Goal: Obtain resource: Obtain resource

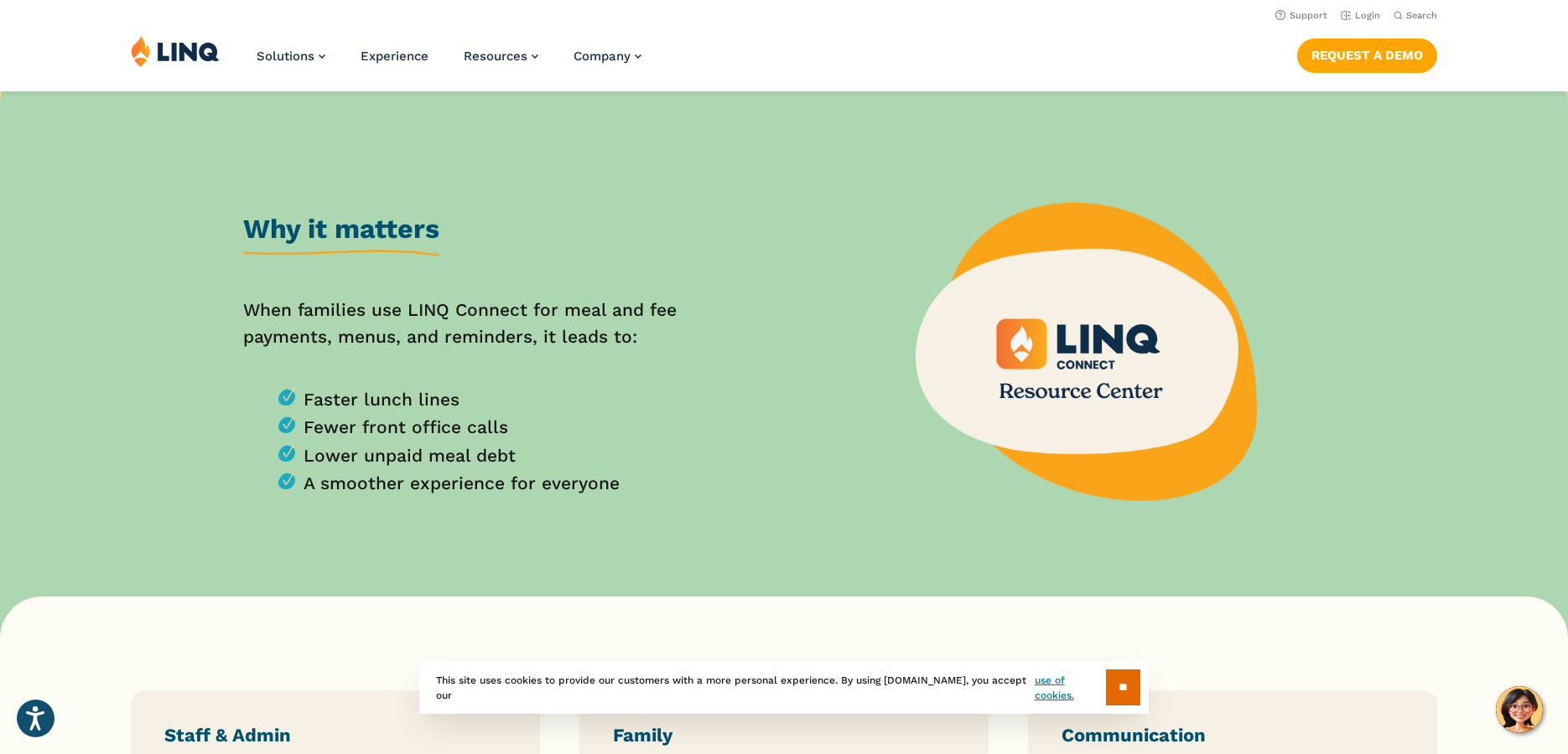
scroll to position [586, 0]
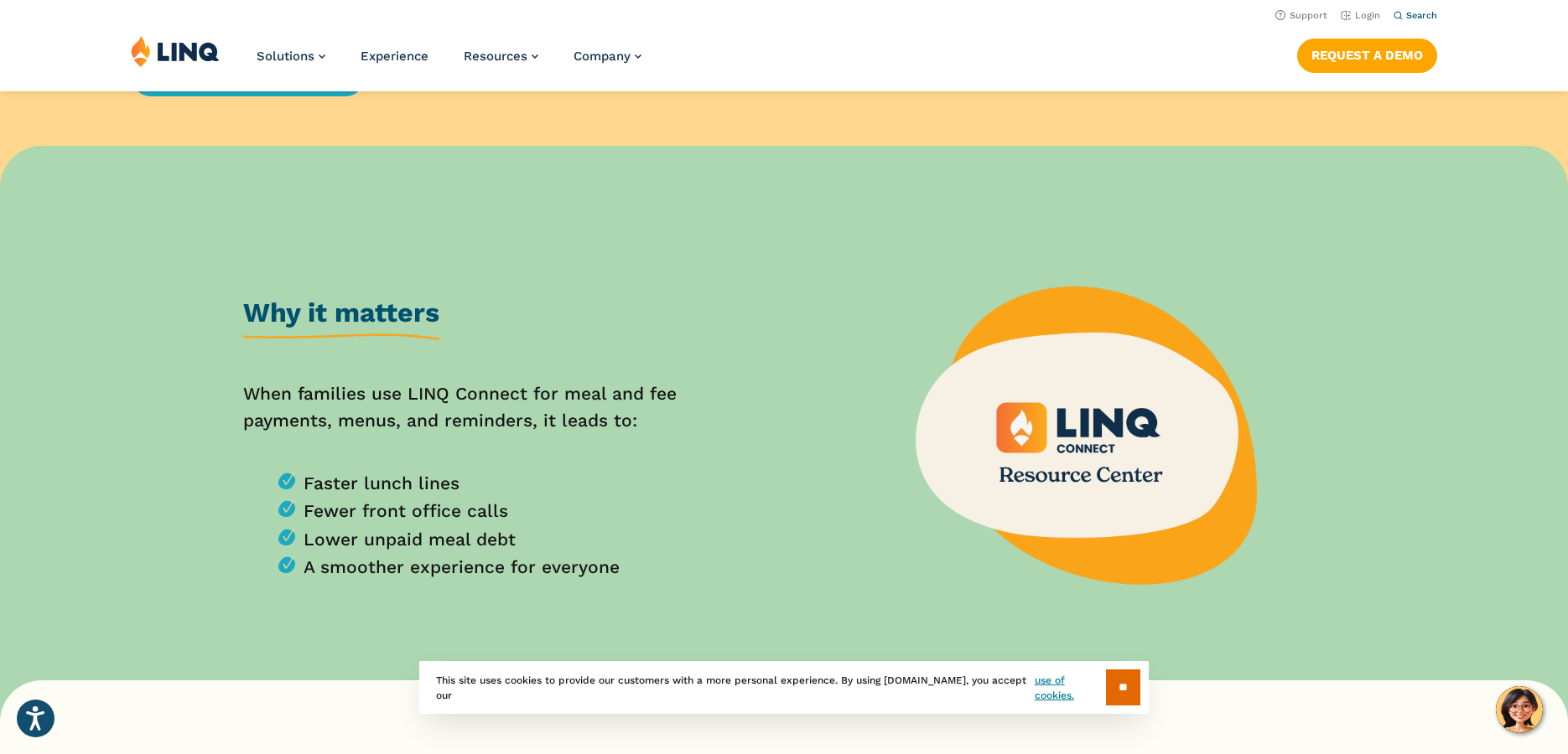
click at [1409, 17] on span "Search" at bounding box center [1421, 16] width 31 height 10
type input "*******"
click at [1416, 45] on button "Submit Search" at bounding box center [1416, 45] width 1 height 1
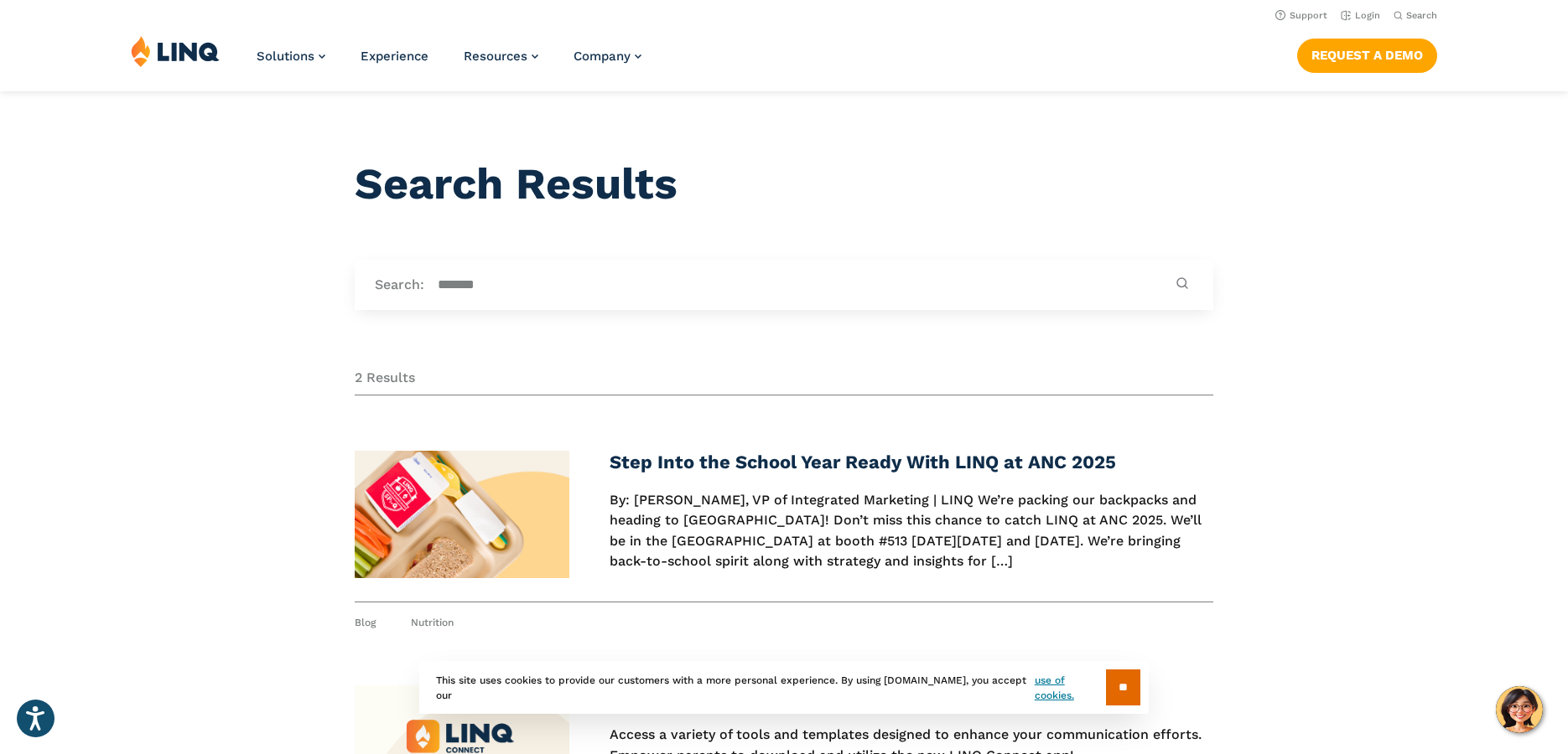
scroll to position [335, 0]
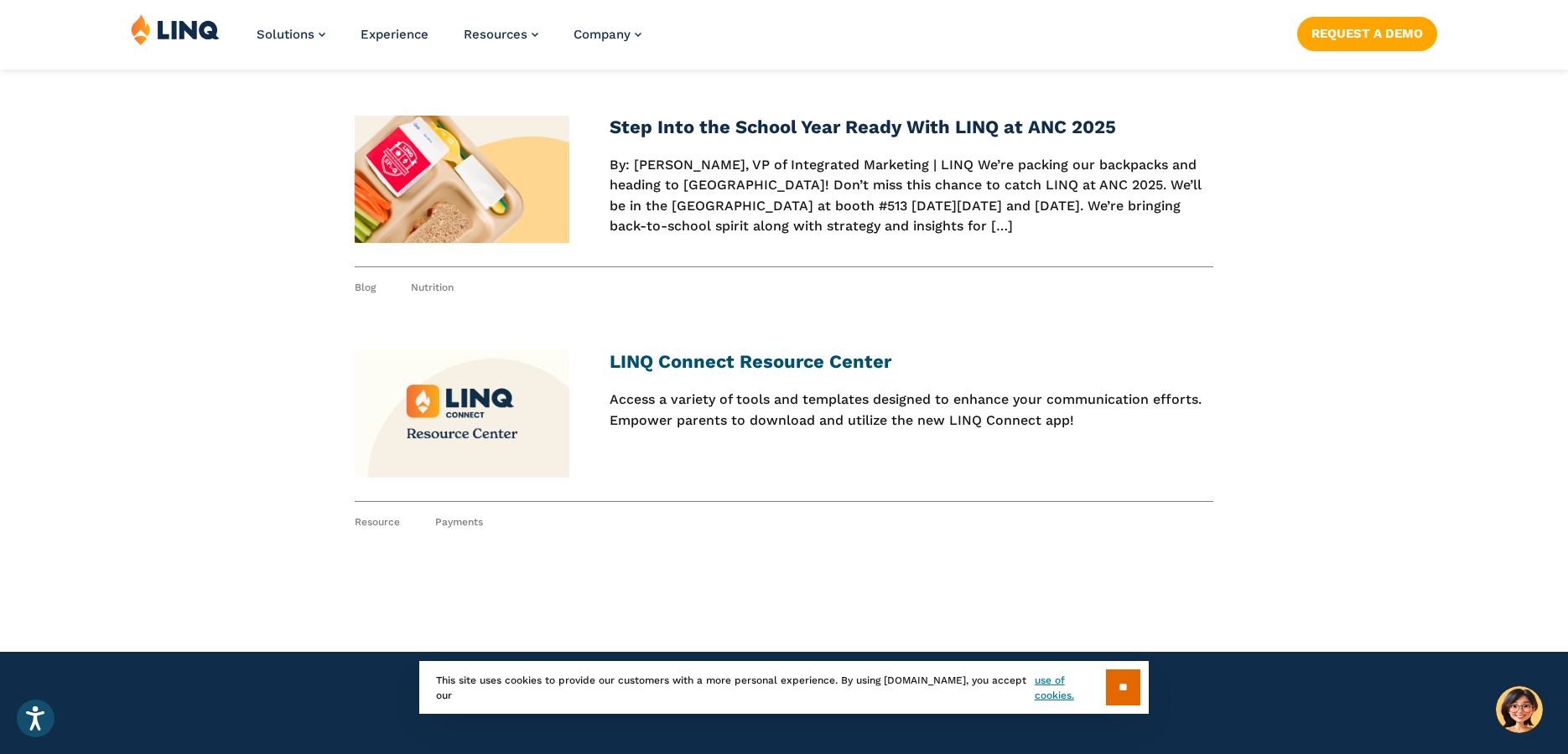
click at [761, 365] on link "LINQ Connect Resource Center" at bounding box center [750, 361] width 282 height 21
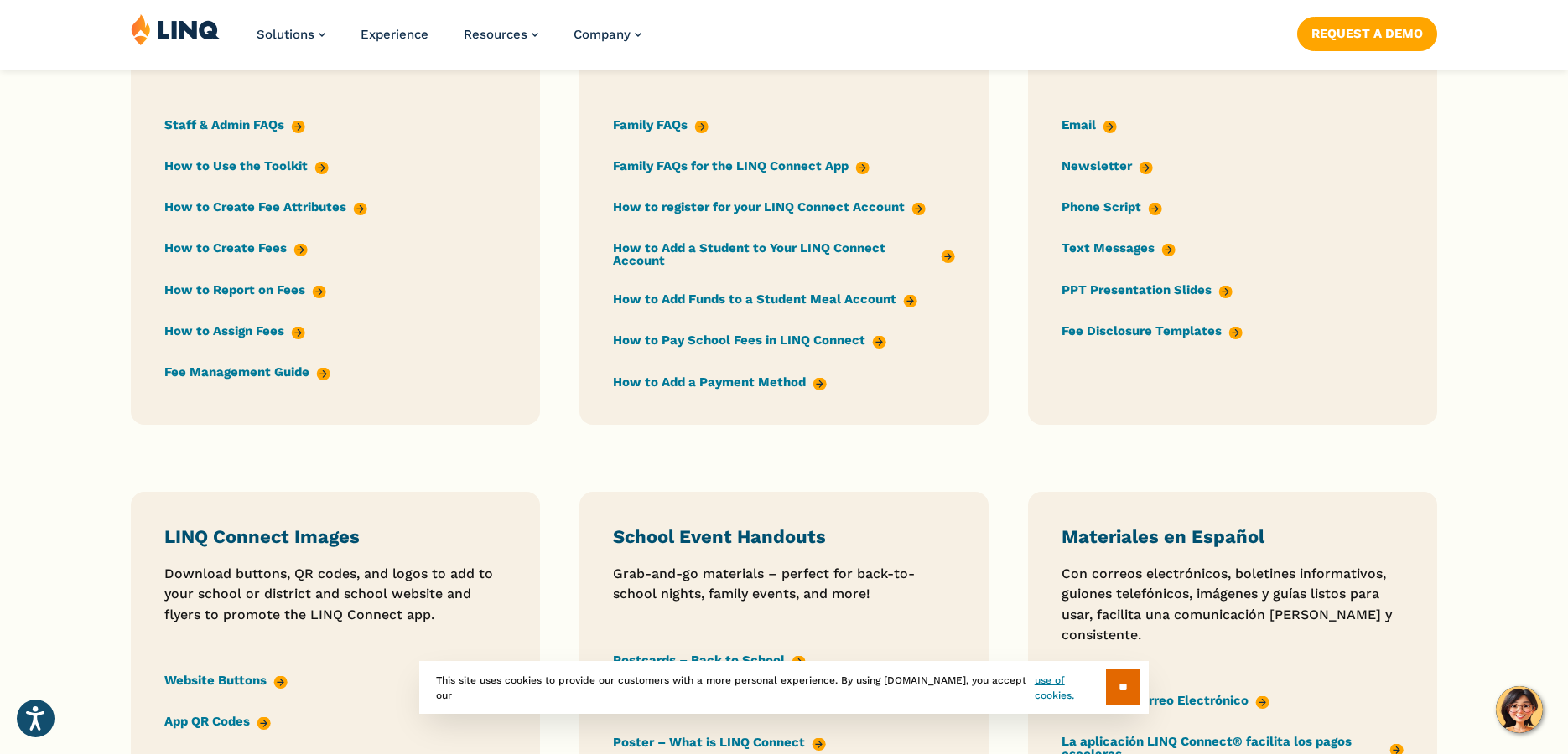
scroll to position [1676, 0]
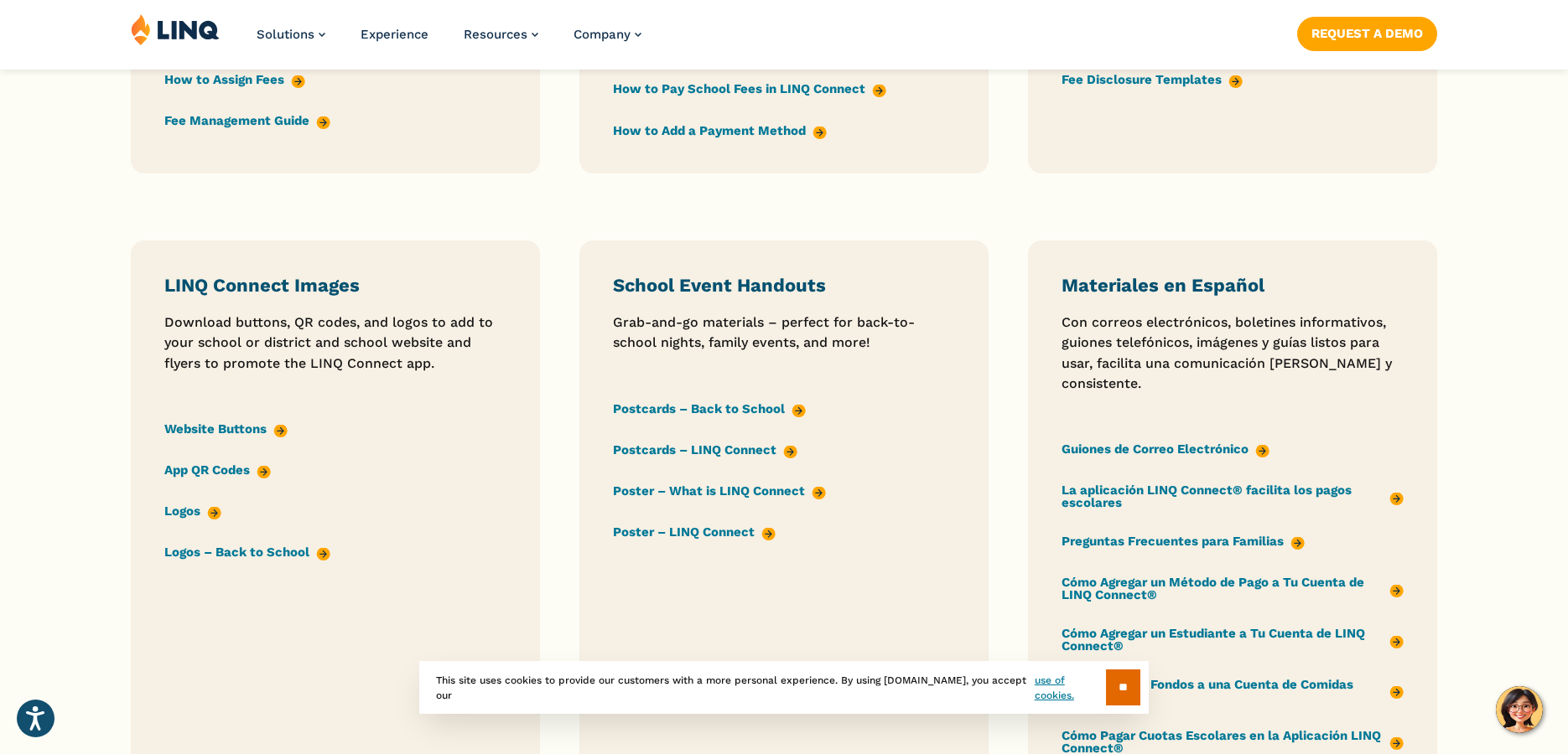
click at [197, 469] on link "App QR Codes" at bounding box center [217, 470] width 107 height 18
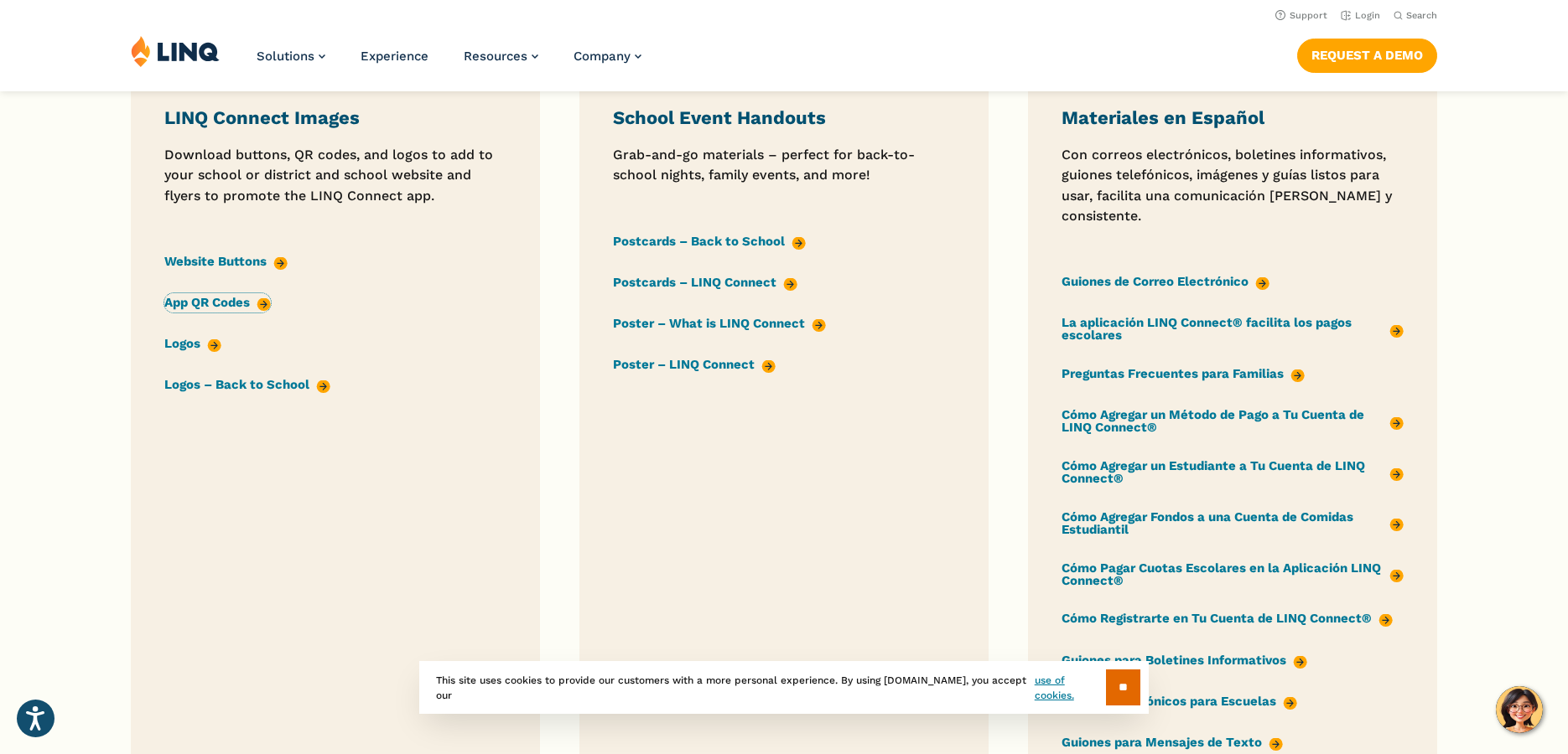
scroll to position [1759, 0]
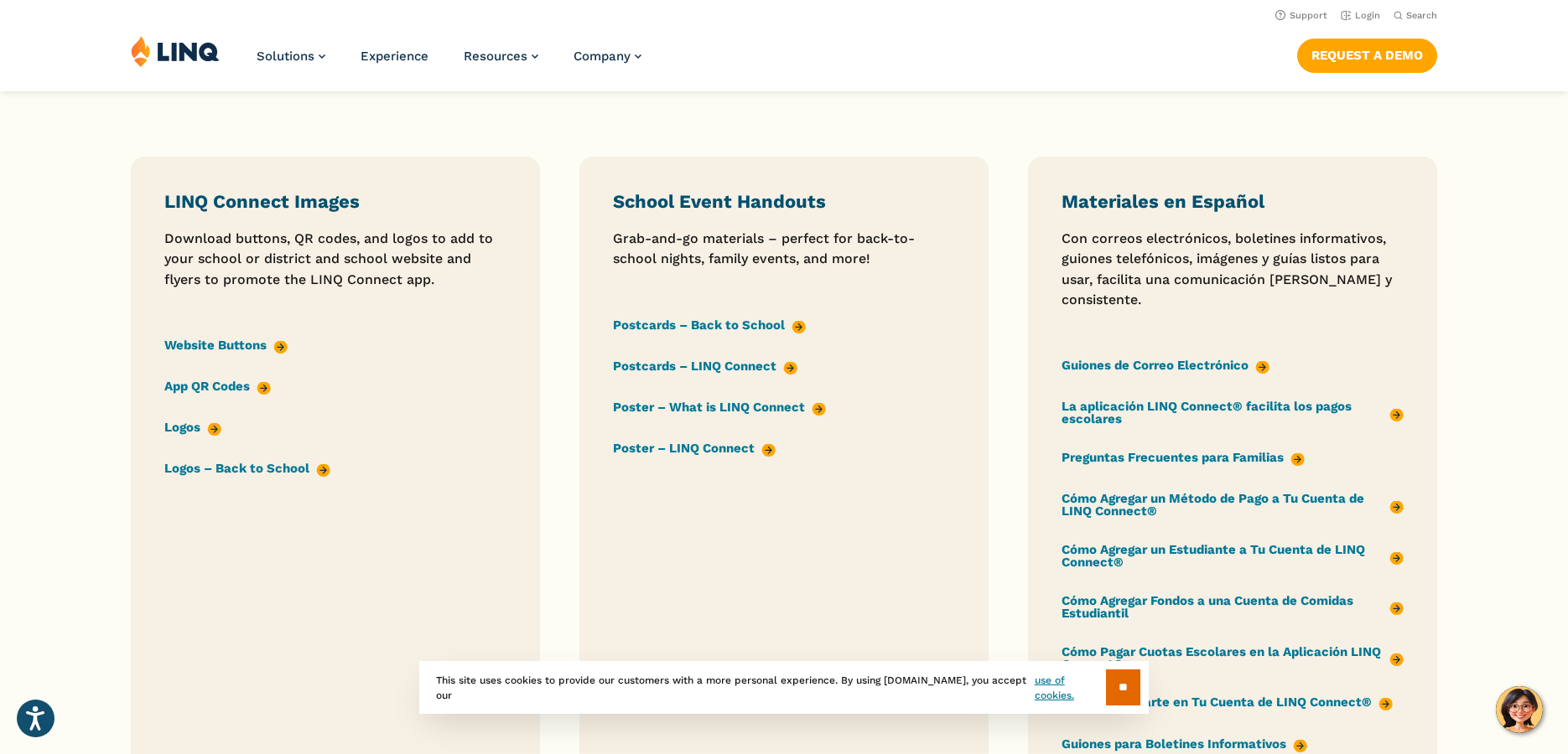
click at [214, 385] on link "App QR Codes" at bounding box center [217, 386] width 107 height 18
click at [192, 383] on link "App QR Codes" at bounding box center [217, 386] width 107 height 18
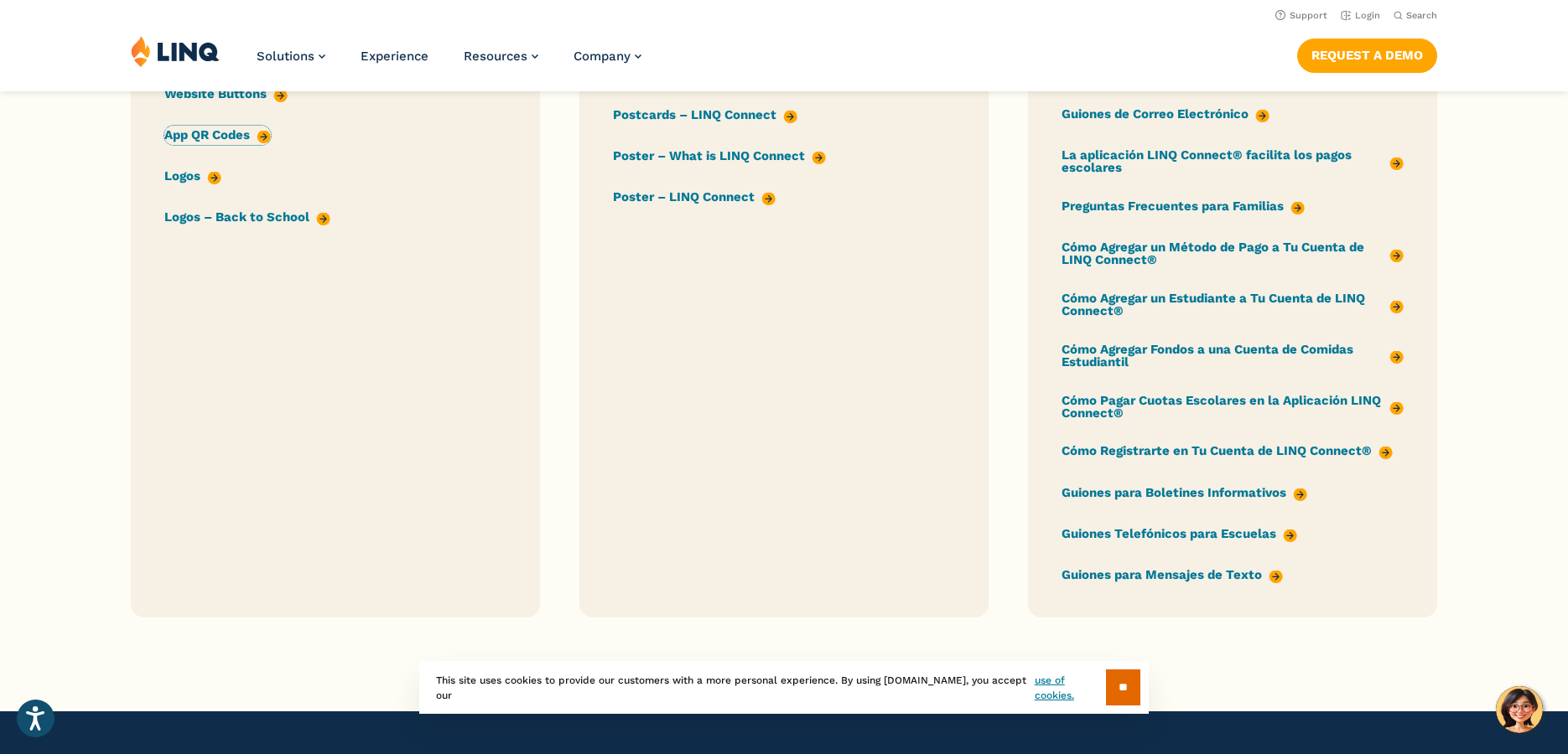
scroll to position [1928, 0]
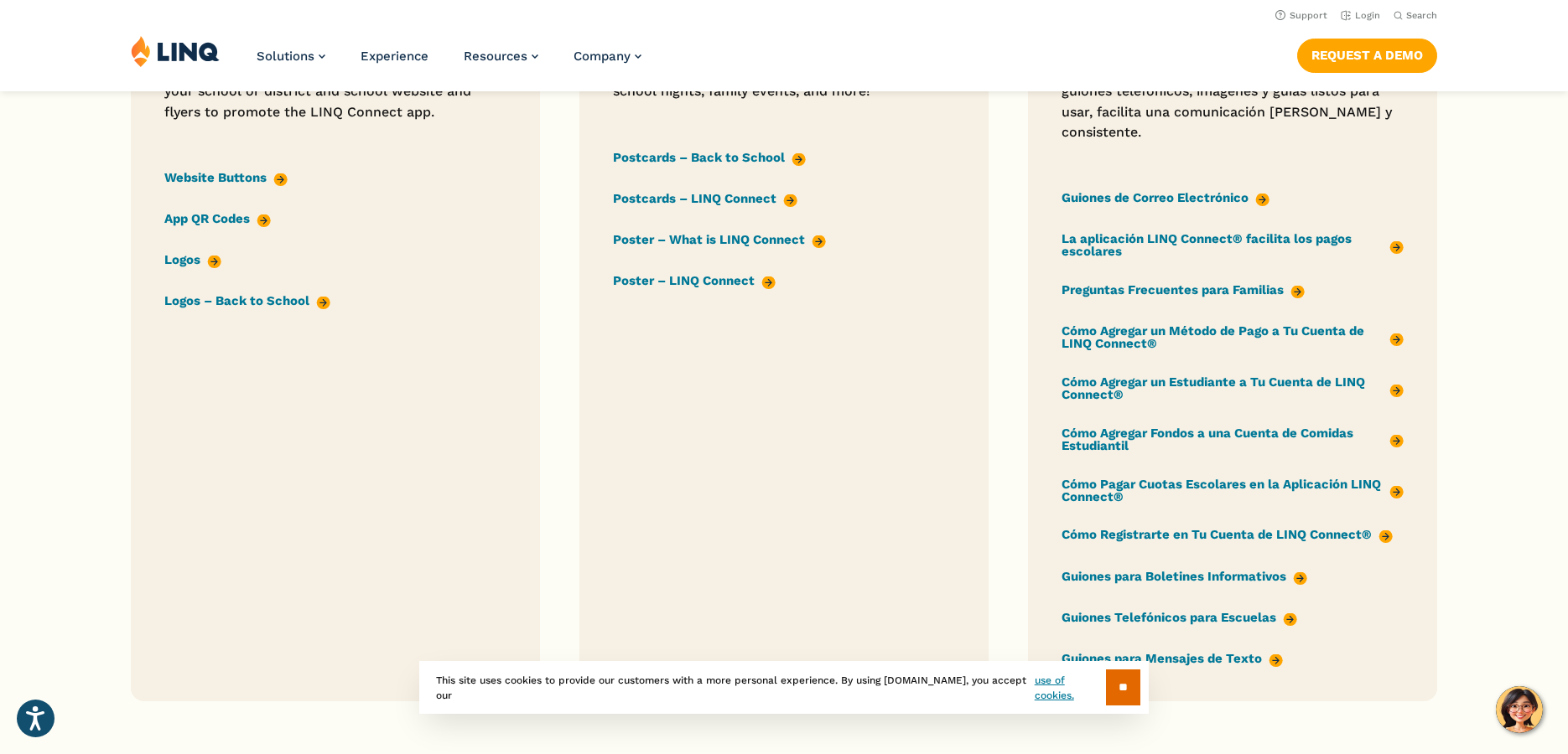
click at [267, 222] on link "App QR Codes" at bounding box center [217, 218] width 107 height 18
